Goal: Navigation & Orientation: Find specific page/section

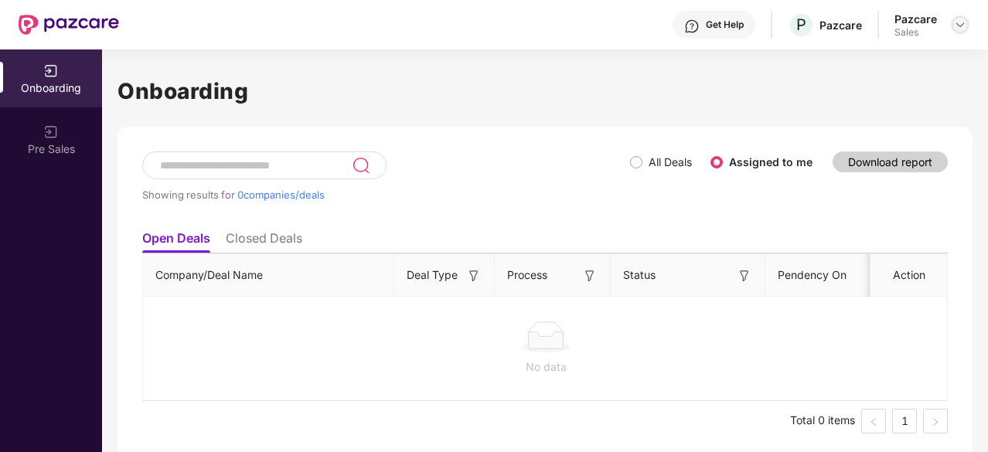
click at [958, 27] on img at bounding box center [960, 25] width 12 height 12
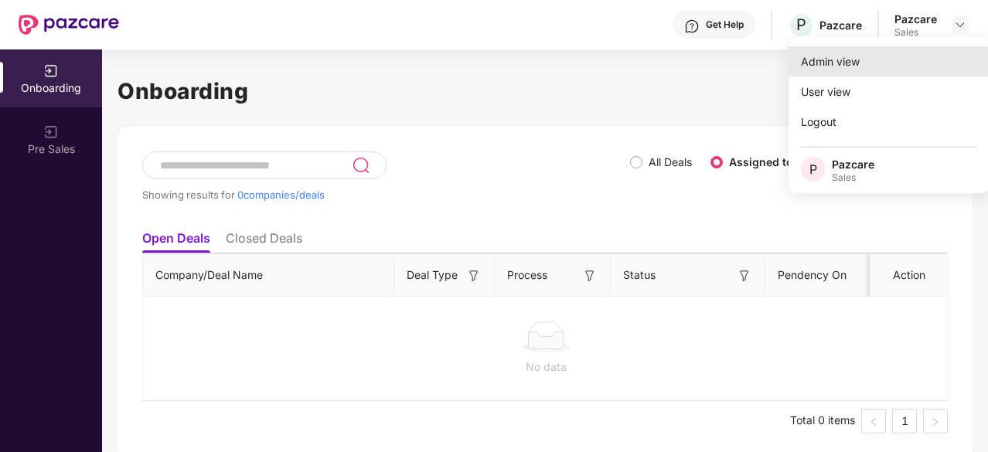
click at [850, 69] on div "Admin view" at bounding box center [888, 61] width 201 height 30
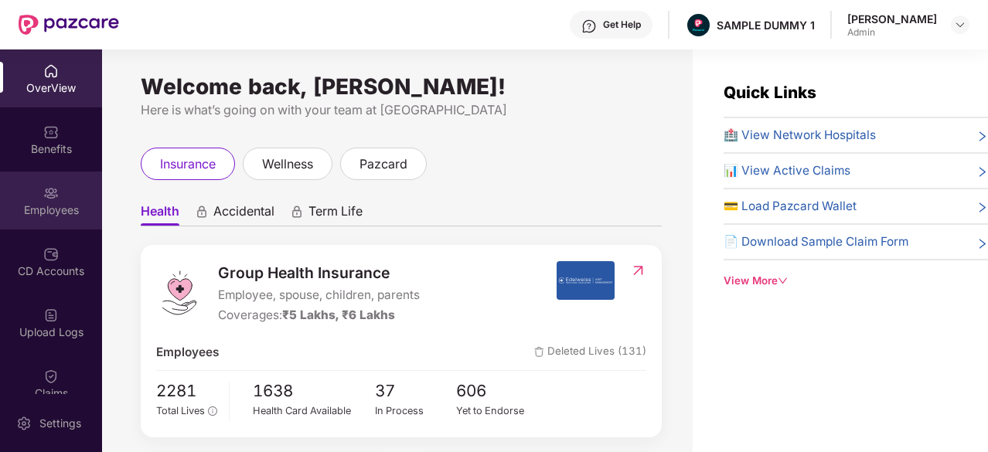
click at [40, 200] on div "Employees" at bounding box center [51, 201] width 102 height 58
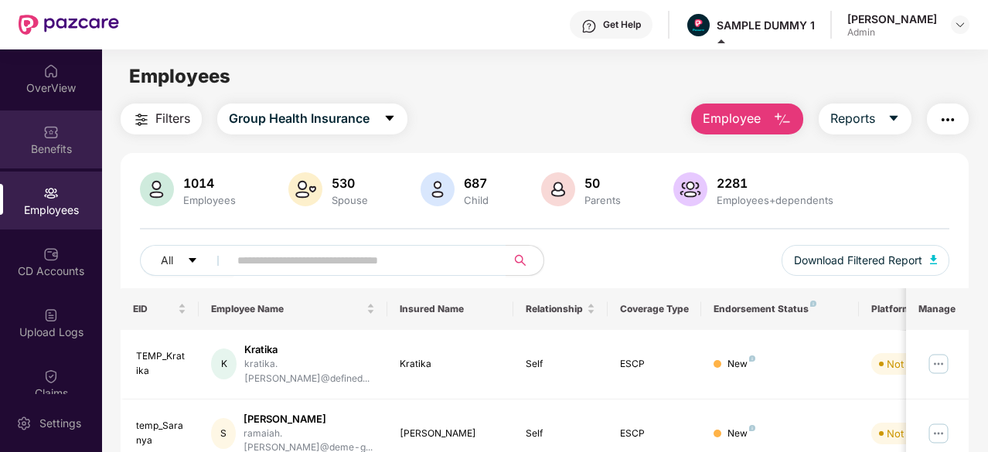
click at [63, 151] on div "Benefits" at bounding box center [51, 148] width 102 height 15
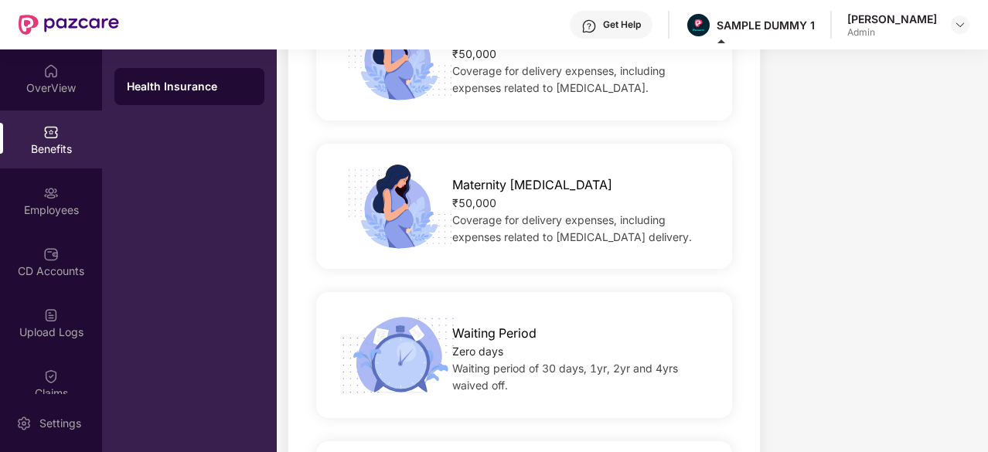
scroll to position [1145, 0]
